Goal: Check status: Check status

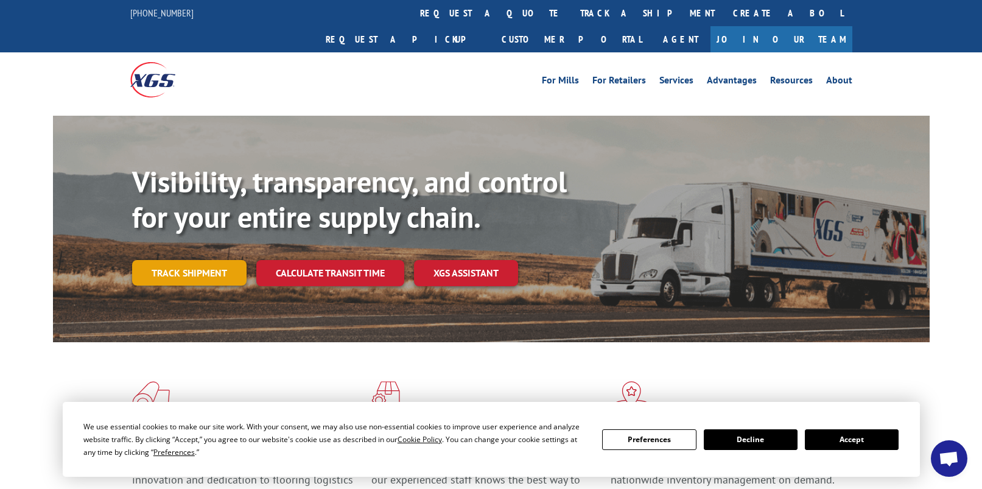
click at [216, 260] on link "Track shipment" at bounding box center [189, 273] width 114 height 26
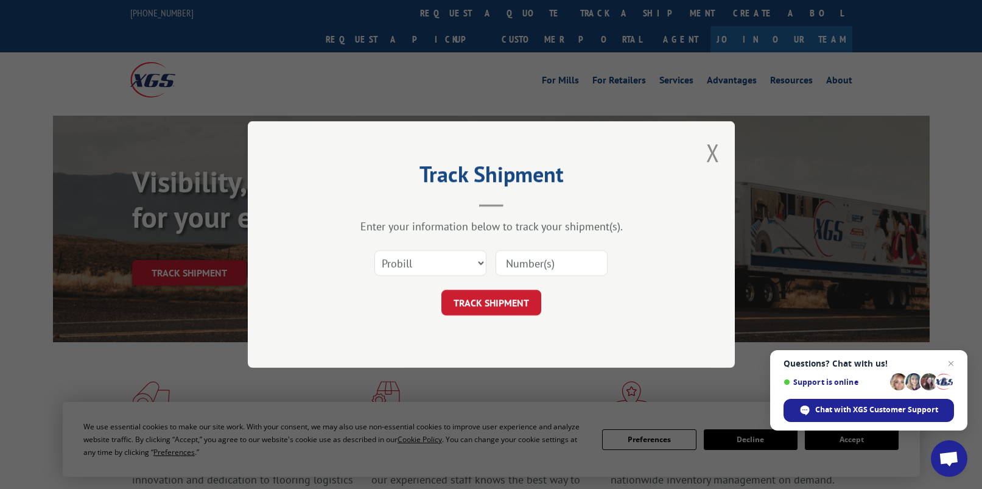
click at [524, 264] on input at bounding box center [551, 263] width 112 height 26
paste input "816197"
type input "816197"
click at [483, 300] on button "TRACK SHIPMENT" at bounding box center [491, 303] width 100 height 26
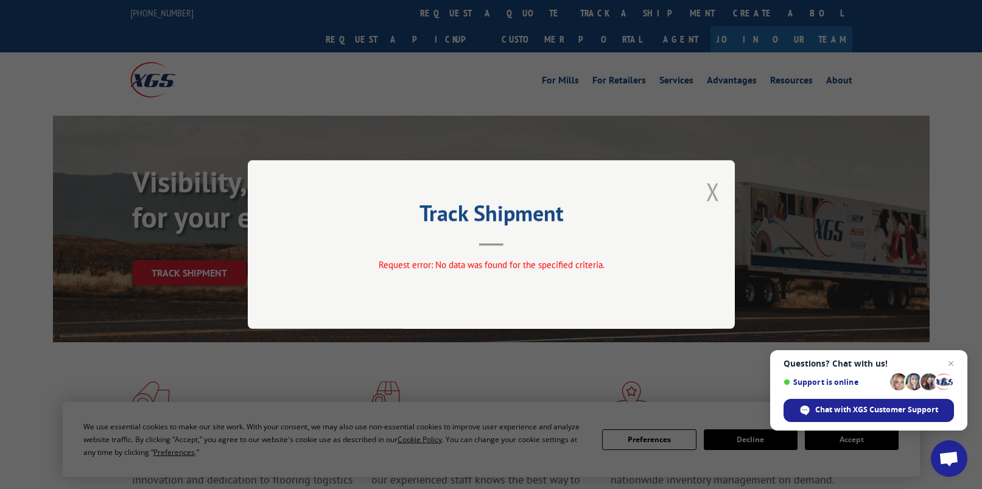
click at [712, 187] on button "Close modal" at bounding box center [712, 191] width 13 height 32
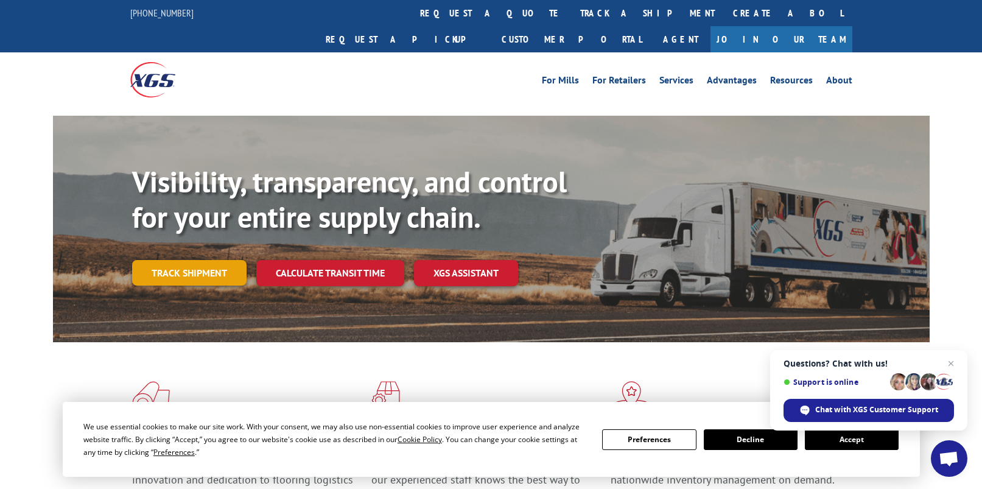
click at [200, 260] on link "Track shipment" at bounding box center [189, 273] width 114 height 26
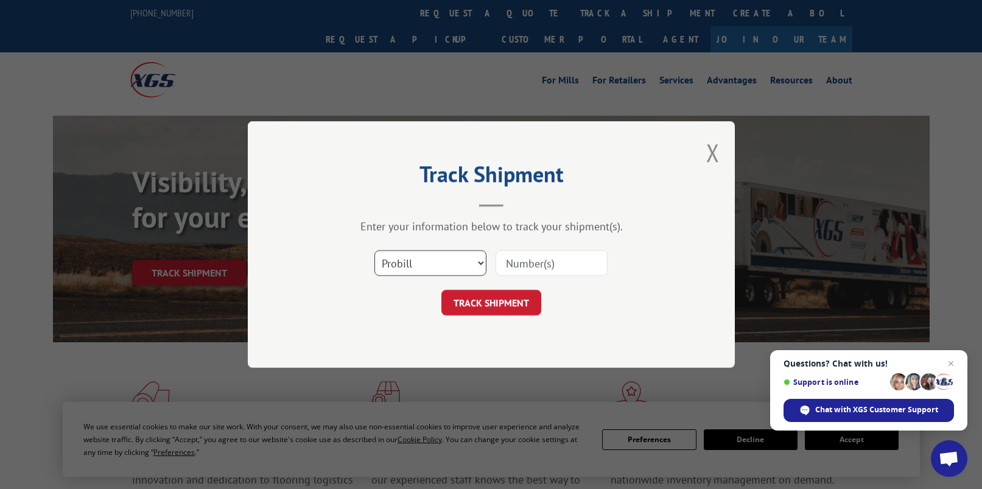
click at [428, 270] on select "Select category... Probill BOL PO" at bounding box center [430, 263] width 112 height 26
select select "bol"
click at [374, 250] on select "Select category... Probill BOL PO" at bounding box center [430, 263] width 112 height 26
click at [520, 265] on input at bounding box center [551, 263] width 112 height 26
paste input "816197"
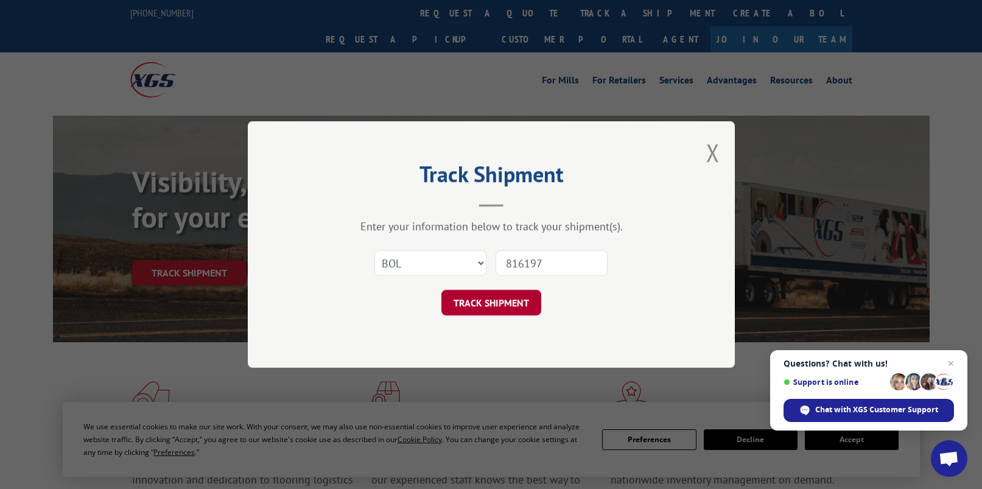
type input "816197"
click at [492, 298] on button "TRACK SHIPMENT" at bounding box center [491, 303] width 100 height 26
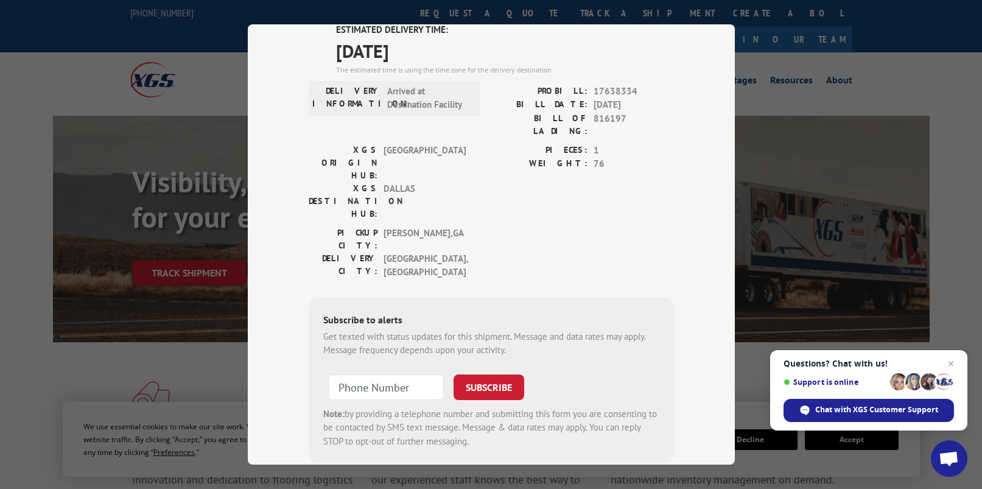
scroll to position [108, 0]
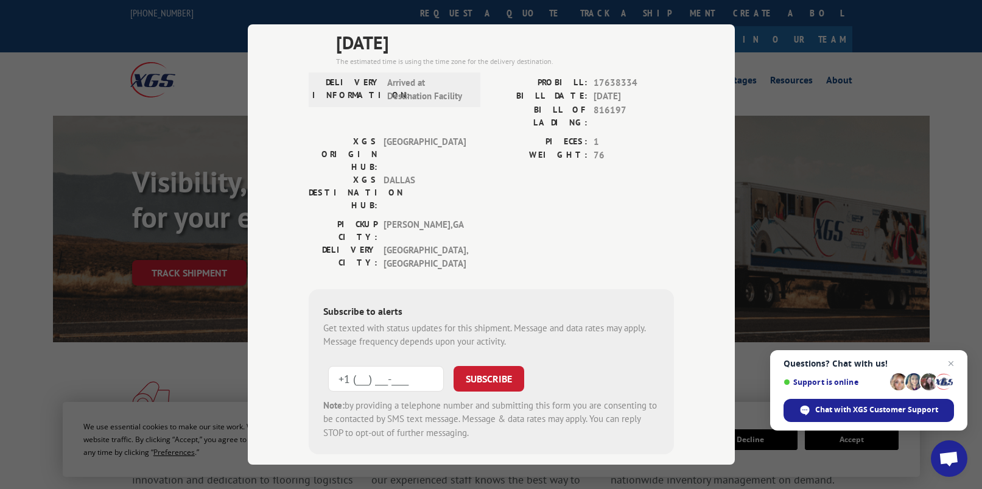
click at [391, 366] on input "+1 (___) ___-____" at bounding box center [386, 379] width 116 height 26
type input "[PHONE_NUMBER]"
click at [501, 366] on button "SUBSCRIBE" at bounding box center [488, 379] width 71 height 26
